Goal: Use online tool/utility: Utilize a website feature to perform a specific function

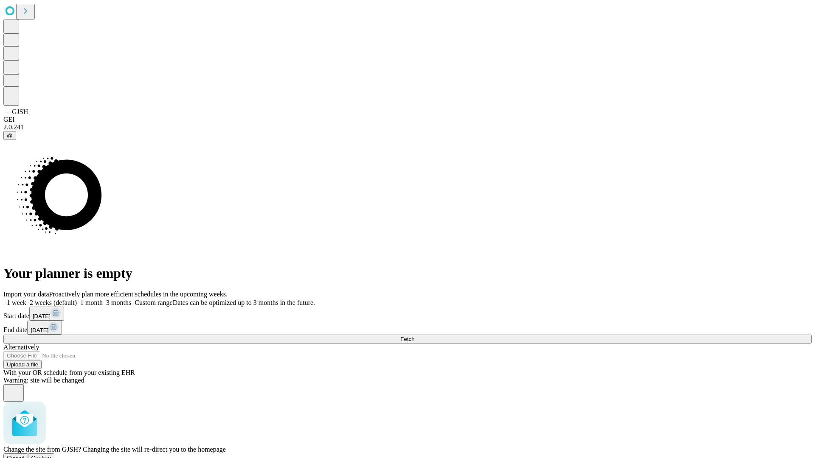
click at [51, 455] on span "Confirm" at bounding box center [41, 458] width 20 height 6
click at [103, 299] on label "1 month" at bounding box center [90, 302] width 26 height 7
click at [414, 336] on span "Fetch" at bounding box center [407, 339] width 14 height 6
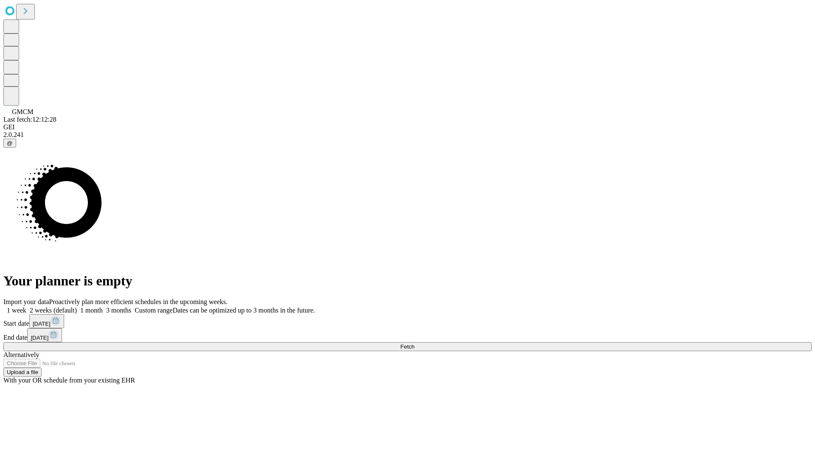
click at [103, 307] on label "1 month" at bounding box center [90, 310] width 26 height 7
click at [414, 344] on span "Fetch" at bounding box center [407, 347] width 14 height 6
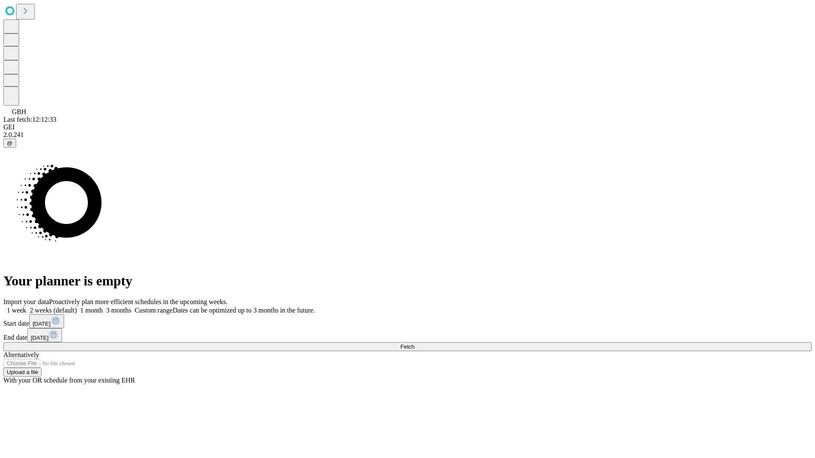
click at [103, 307] on label "1 month" at bounding box center [90, 310] width 26 height 7
click at [414, 344] on span "Fetch" at bounding box center [407, 347] width 14 height 6
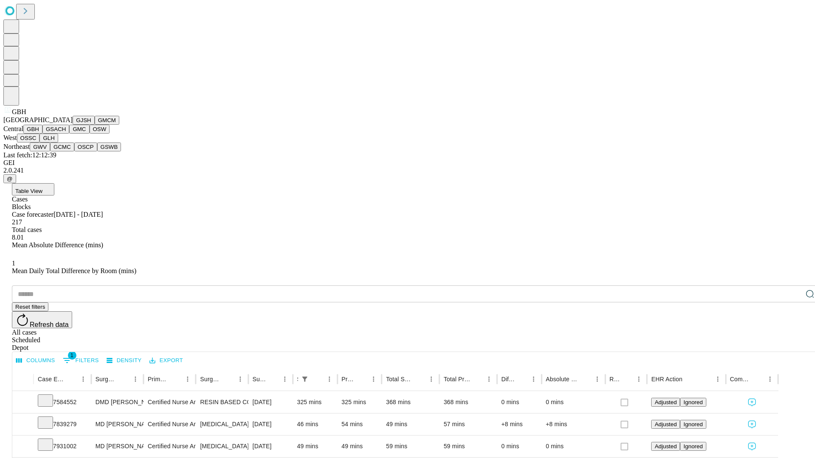
click at [66, 134] on button "GSACH" at bounding box center [55, 129] width 27 height 9
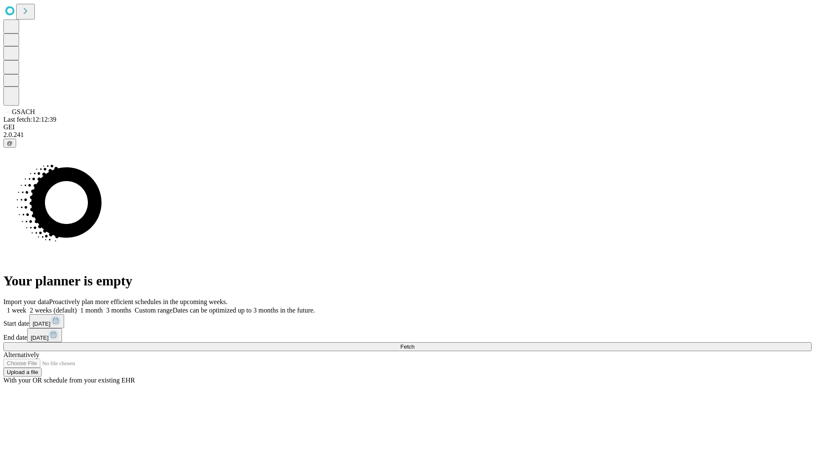
click at [103, 307] on label "1 month" at bounding box center [90, 310] width 26 height 7
click at [414, 344] on span "Fetch" at bounding box center [407, 347] width 14 height 6
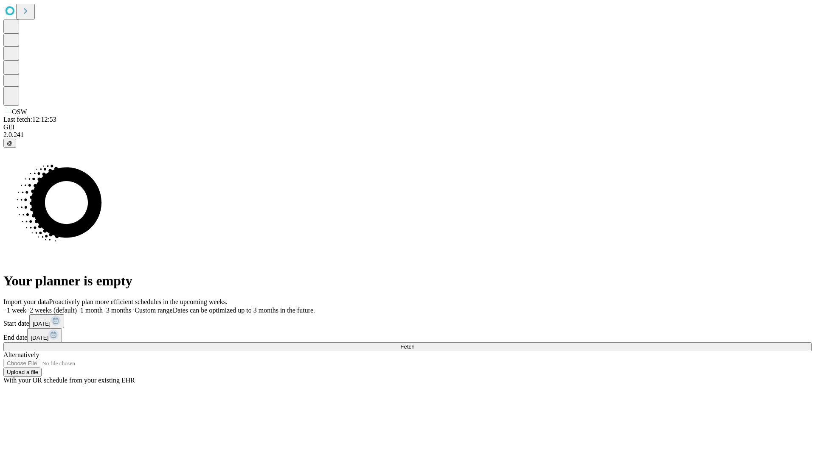
click at [103, 307] on label "1 month" at bounding box center [90, 310] width 26 height 7
click at [414, 344] on span "Fetch" at bounding box center [407, 347] width 14 height 6
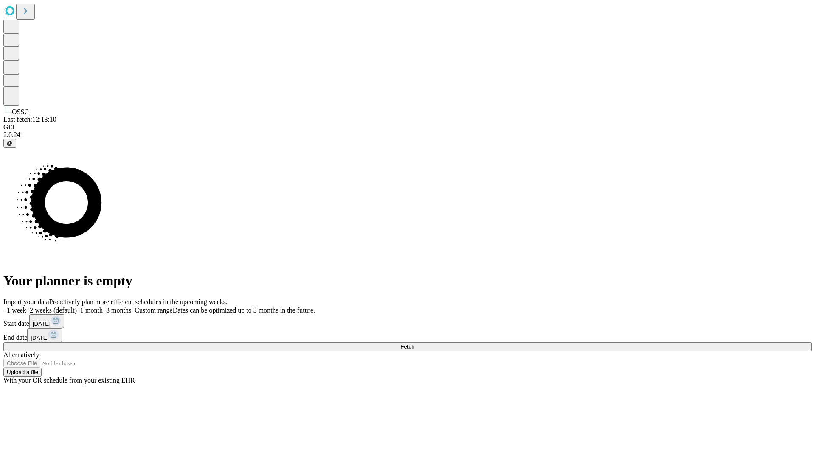
click at [103, 307] on label "1 month" at bounding box center [90, 310] width 26 height 7
click at [414, 344] on span "Fetch" at bounding box center [407, 347] width 14 height 6
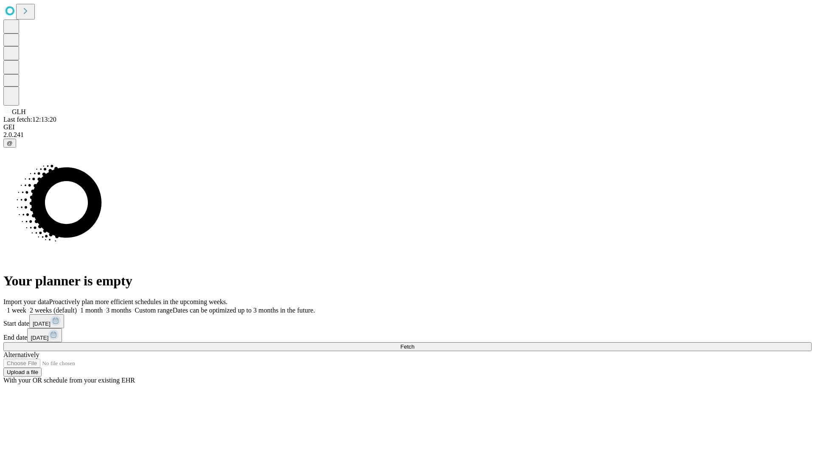
click at [414, 344] on span "Fetch" at bounding box center [407, 347] width 14 height 6
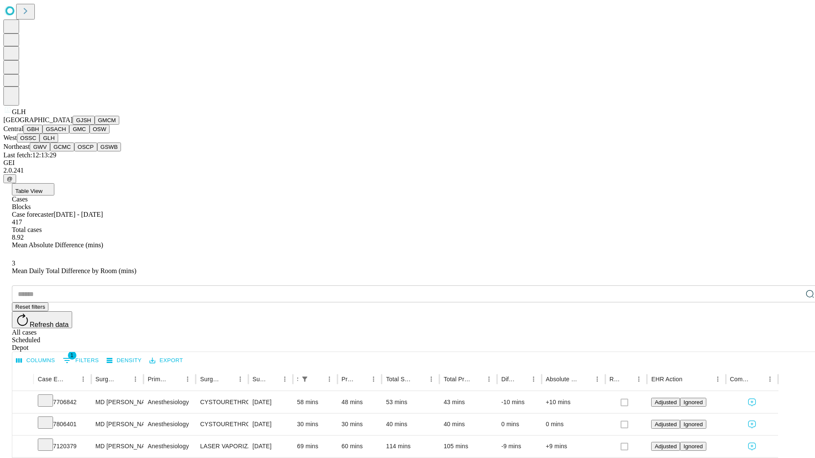
click at [50, 151] on button "GWV" at bounding box center [40, 147] width 20 height 9
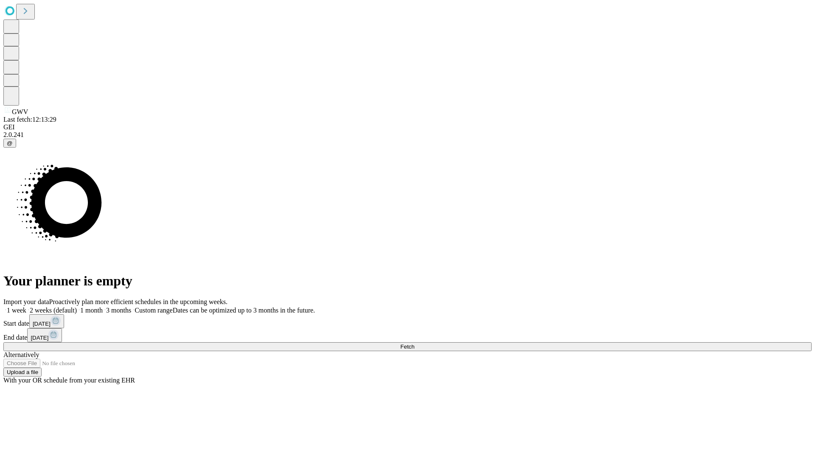
click at [103, 307] on label "1 month" at bounding box center [90, 310] width 26 height 7
click at [414, 344] on span "Fetch" at bounding box center [407, 347] width 14 height 6
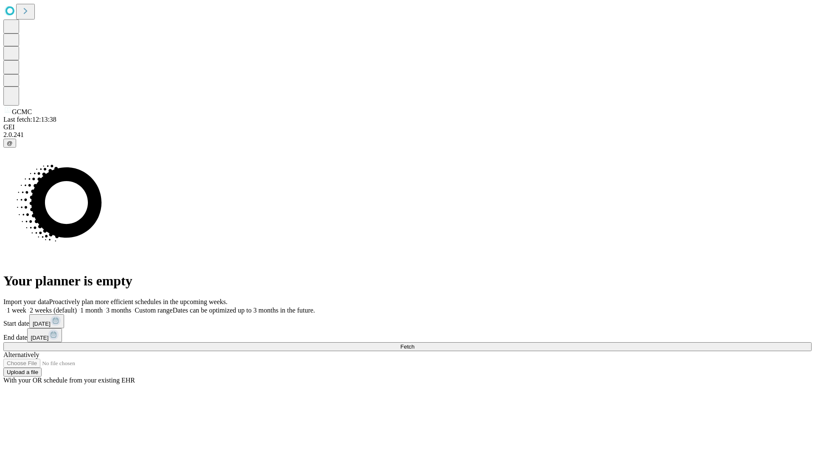
click at [103, 307] on label "1 month" at bounding box center [90, 310] width 26 height 7
click at [414, 344] on span "Fetch" at bounding box center [407, 347] width 14 height 6
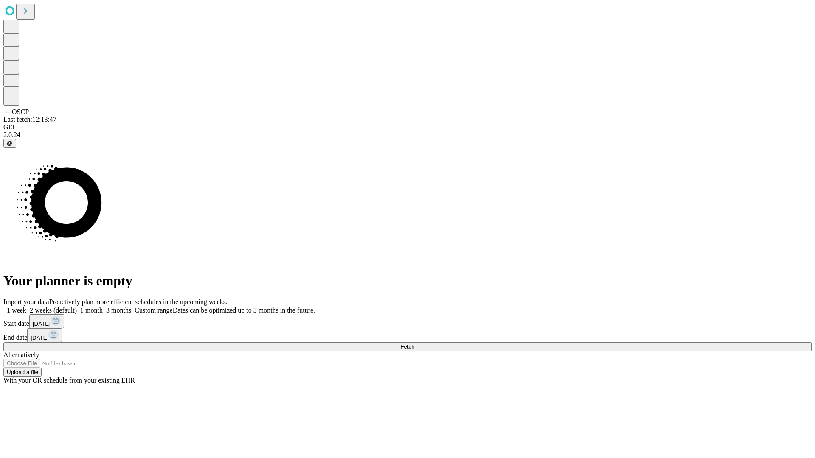
click at [103, 307] on label "1 month" at bounding box center [90, 310] width 26 height 7
click at [414, 344] on span "Fetch" at bounding box center [407, 347] width 14 height 6
